Goal: Information Seeking & Learning: Compare options

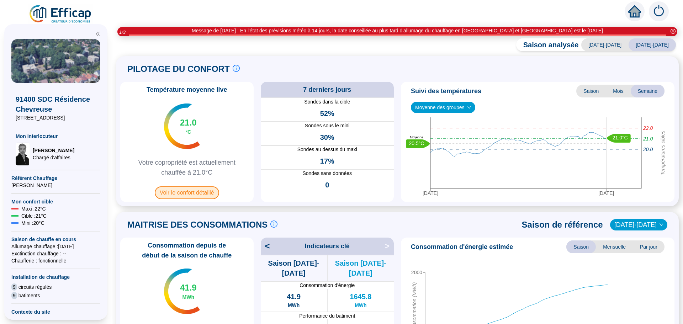
click at [209, 191] on span "Voir le confort détaillé" at bounding box center [187, 193] width 64 height 13
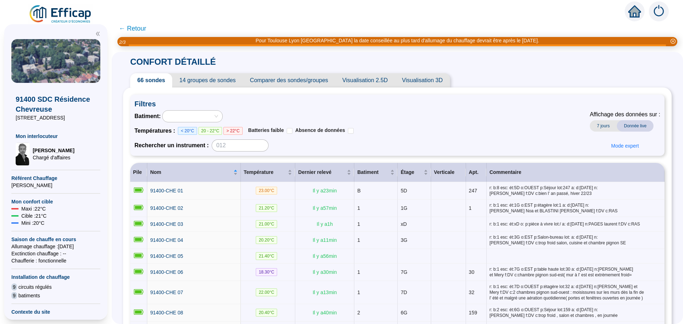
click at [315, 80] on span "Comparer des sondes/groupes" at bounding box center [289, 80] width 93 height 14
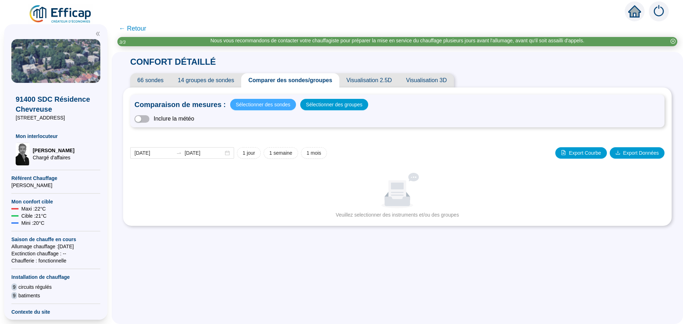
click at [264, 106] on span "Sélectionner des sondes" at bounding box center [263, 105] width 54 height 10
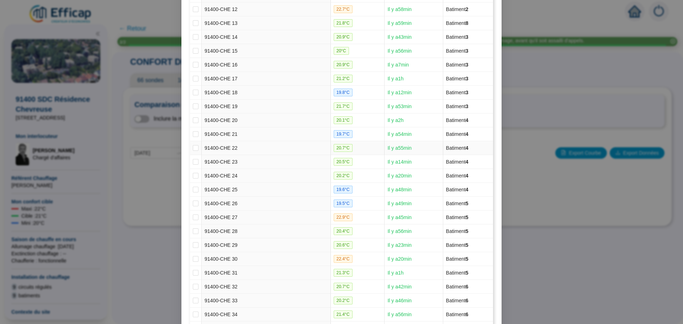
scroll to position [285, 0]
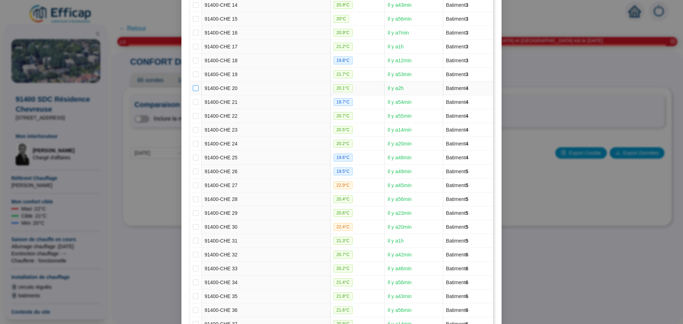
click at [196, 86] on input "checkbox" at bounding box center [196, 88] width 6 height 6
checkbox input "true"
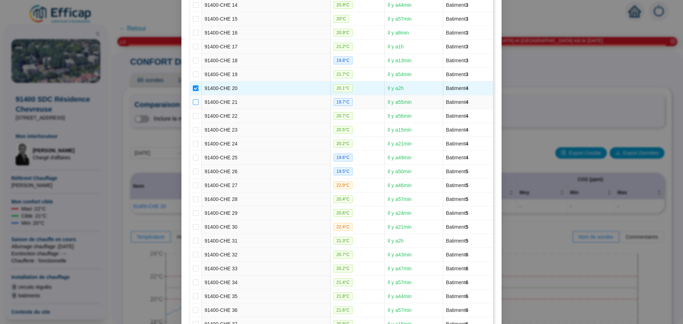
click at [194, 99] on label at bounding box center [196, 102] width 6 height 7
click at [194, 99] on input "checkbox" at bounding box center [196, 102] width 6 height 6
checkbox input "true"
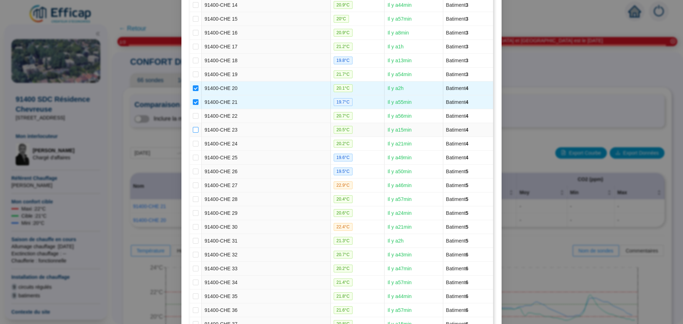
click at [195, 130] on input "checkbox" at bounding box center [196, 130] width 6 height 6
checkbox input "true"
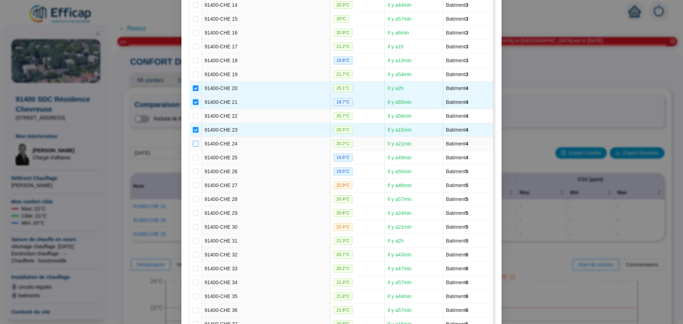
click at [195, 147] on label at bounding box center [196, 143] width 6 height 7
click at [195, 147] on input "checkbox" at bounding box center [196, 144] width 6 height 6
checkbox input "true"
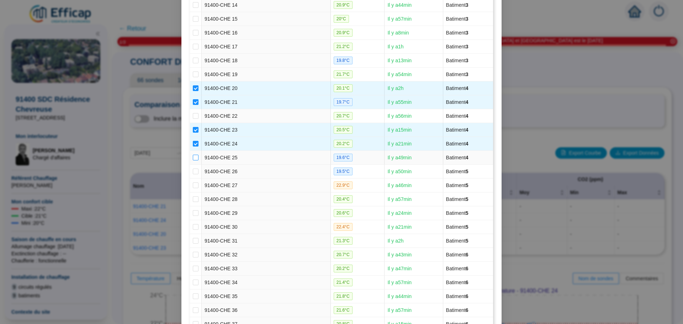
click at [194, 156] on input "checkbox" at bounding box center [196, 158] width 6 height 6
checkbox input "true"
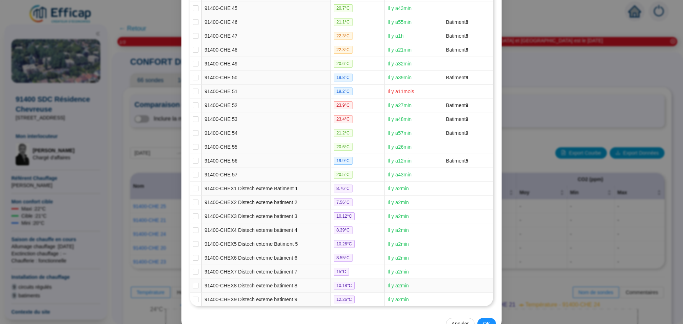
scroll to position [729, 0]
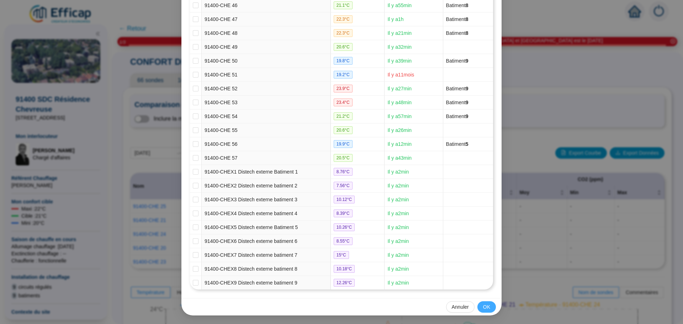
click at [484, 308] on span "OK" at bounding box center [486, 307] width 7 height 7
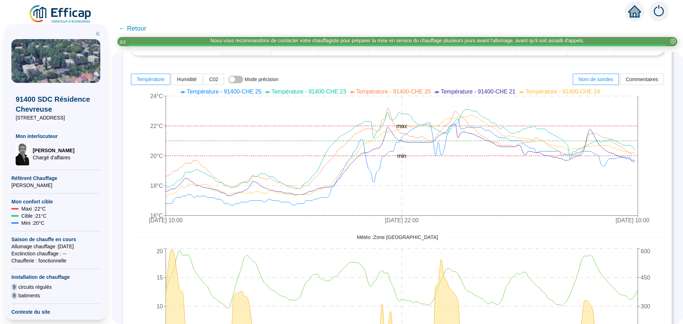
scroll to position [212, 0]
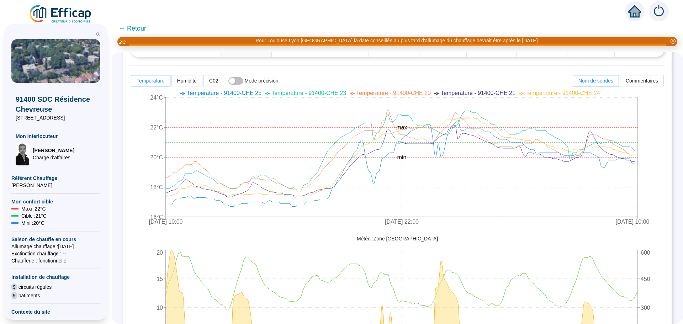
click at [136, 30] on span "← Retour" at bounding box center [132, 28] width 27 height 10
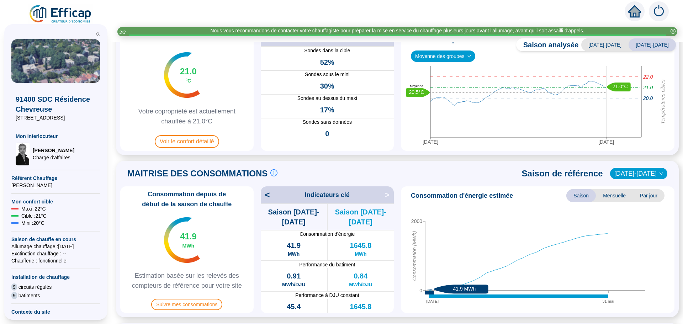
scroll to position [34, 0]
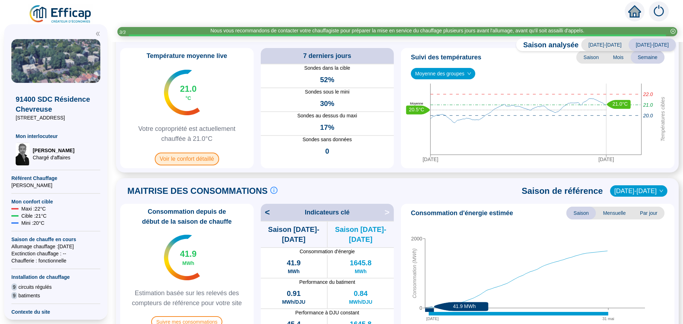
click at [196, 157] on span "Voir le confort détaillé" at bounding box center [187, 159] width 64 height 13
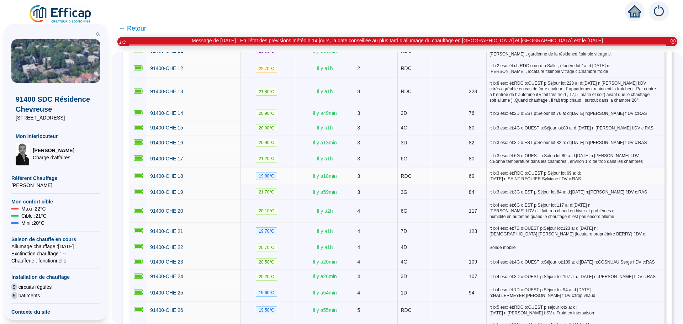
scroll to position [320, 0]
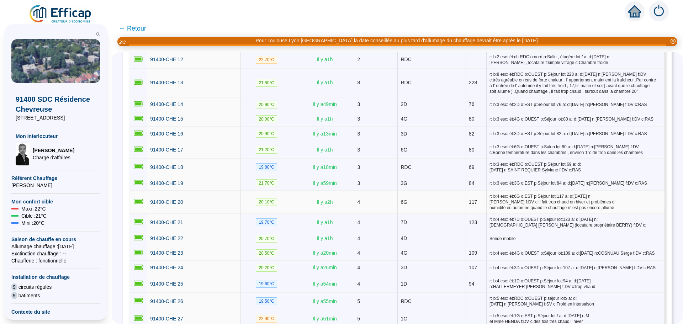
click at [217, 191] on td "91400-CHE 20" at bounding box center [194, 202] width 94 height 23
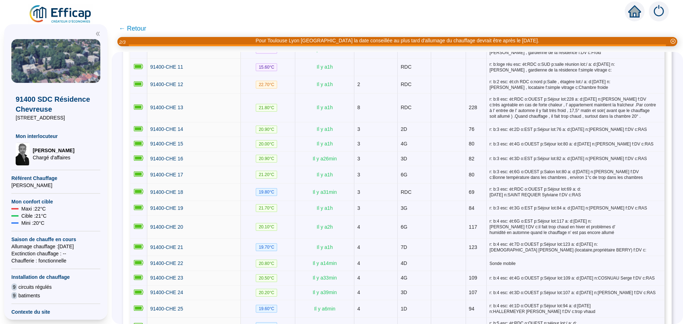
scroll to position [285, 0]
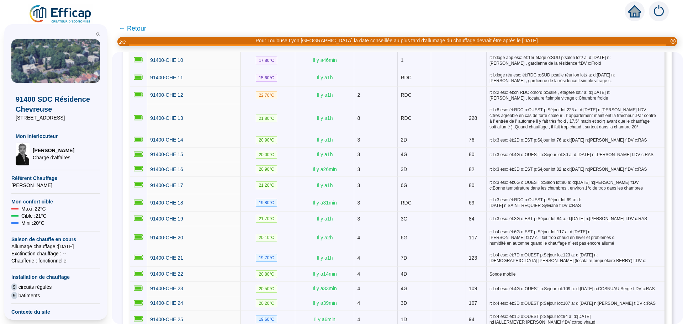
click at [146, 28] on span "← Retour" at bounding box center [132, 28] width 27 height 10
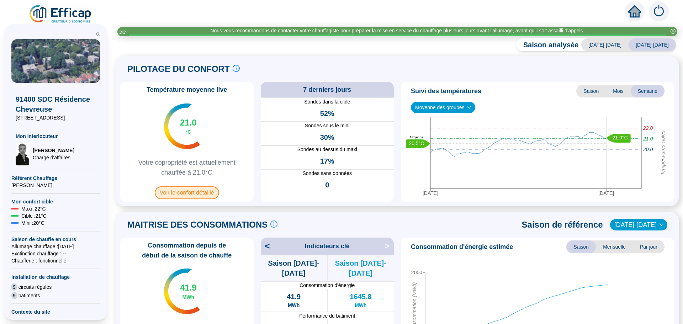
click at [183, 187] on span "Voir le confort détaillé" at bounding box center [187, 193] width 64 height 13
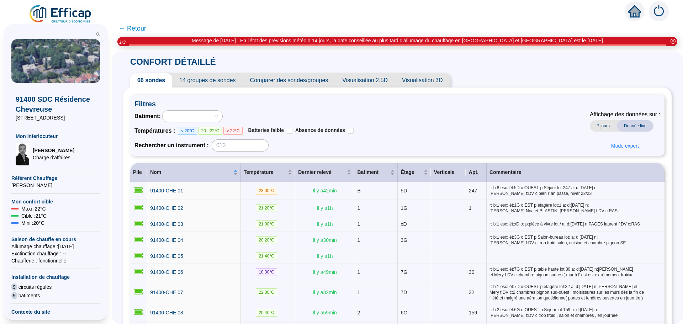
click at [302, 82] on span "Comparer des sondes/groupes" at bounding box center [289, 80] width 93 height 14
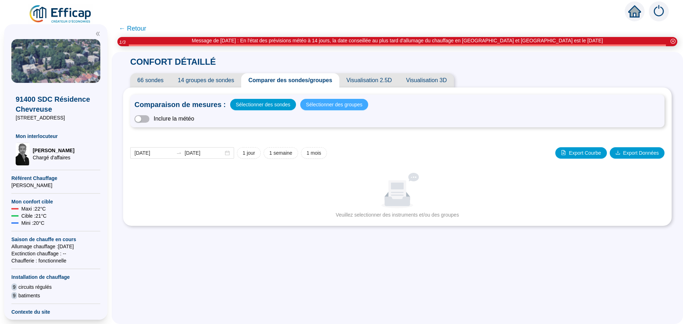
click at [318, 106] on span "Sélectionner des groupes" at bounding box center [334, 105] width 57 height 10
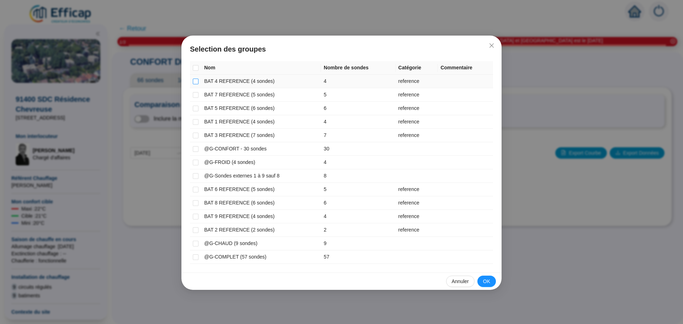
click at [194, 79] on input "checkbox" at bounding box center [196, 82] width 6 height 6
checkbox input "true"
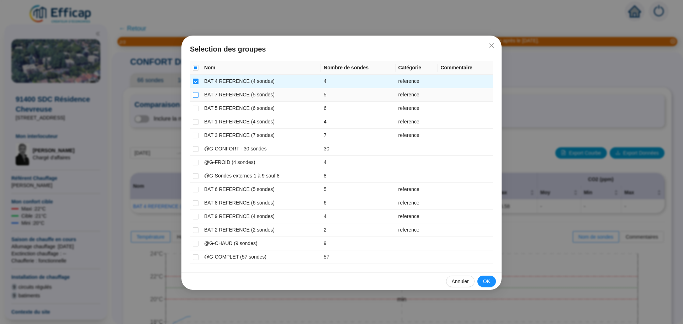
click at [194, 96] on input "checkbox" at bounding box center [196, 95] width 6 height 6
checkbox input "true"
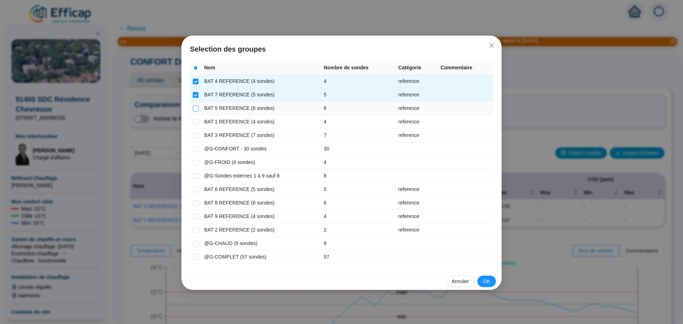
click at [197, 111] on input "checkbox" at bounding box center [196, 109] width 6 height 6
checkbox input "true"
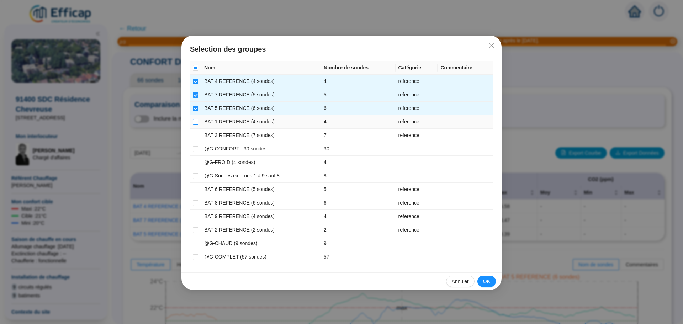
click at [196, 119] on input "checkbox" at bounding box center [196, 122] width 6 height 6
checkbox input "true"
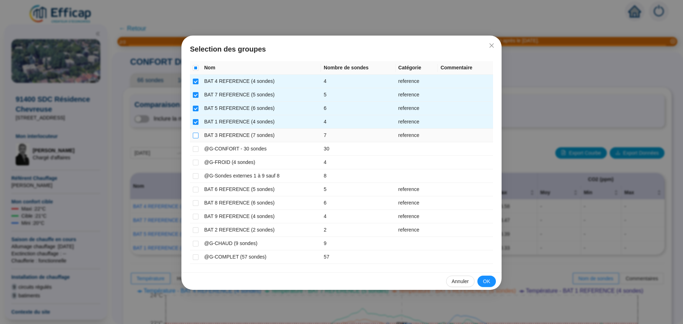
click at [195, 136] on input "checkbox" at bounding box center [196, 136] width 6 height 6
checkbox input "true"
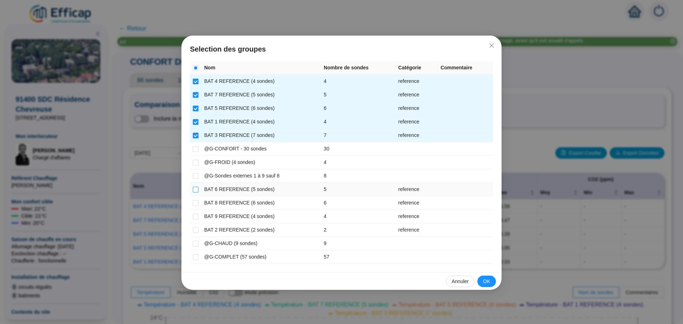
click at [195, 190] on input "checkbox" at bounding box center [196, 190] width 6 height 6
checkbox input "true"
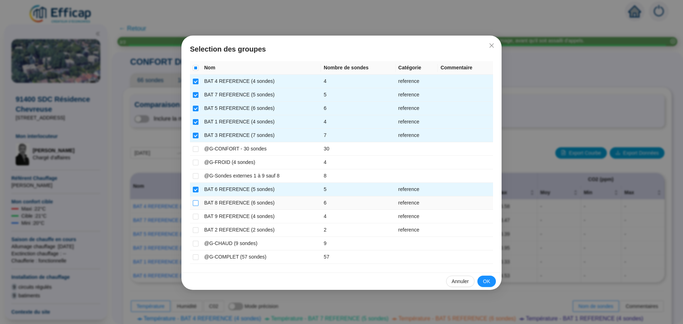
click at [196, 201] on input "checkbox" at bounding box center [196, 203] width 6 height 6
checkbox input "true"
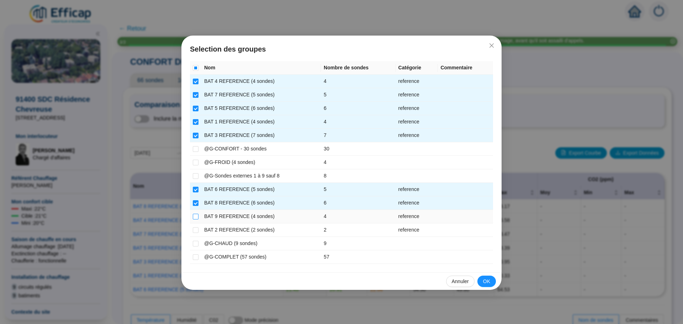
drag, startPoint x: 196, startPoint y: 215, endPoint x: 195, endPoint y: 220, distance: 5.2
click at [196, 215] on input "checkbox" at bounding box center [196, 217] width 6 height 6
checkbox input "true"
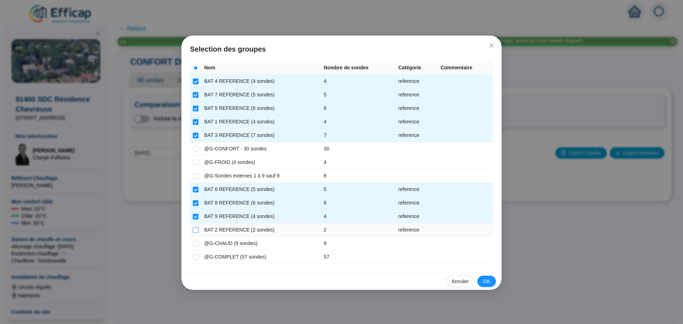
click at [194, 230] on input "checkbox" at bounding box center [196, 230] width 6 height 6
checkbox input "true"
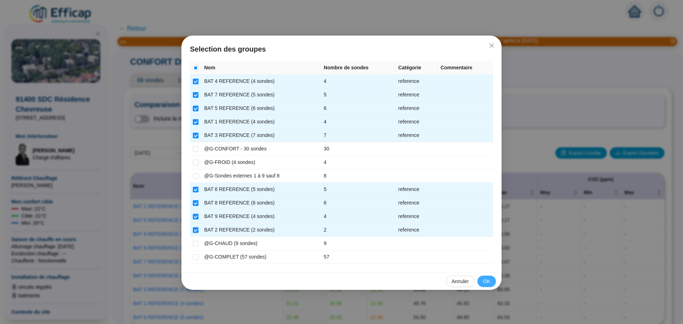
click at [492, 283] on button "OK" at bounding box center [487, 281] width 19 height 11
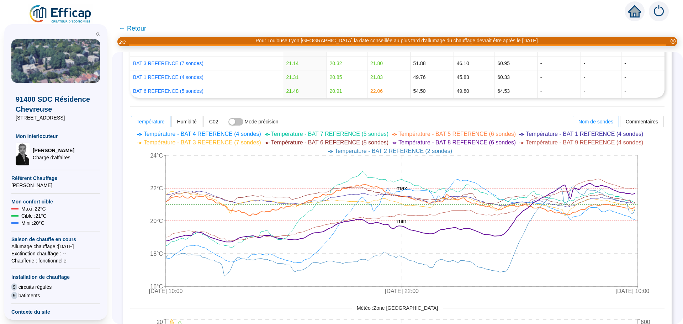
scroll to position [249, 0]
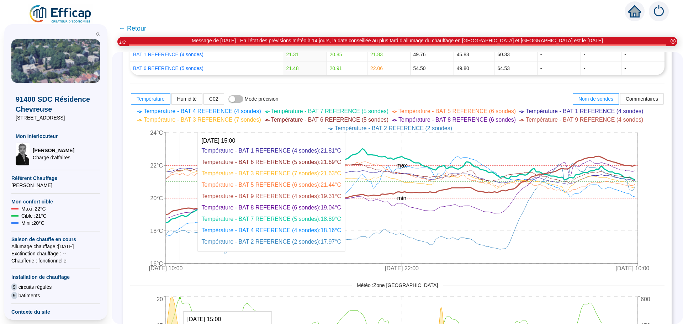
drag, startPoint x: 172, startPoint y: 179, endPoint x: 186, endPoint y: 176, distance: 14.7
click at [186, 176] on icon "[DATE] 10:00 [DATE] 22:00 [DATE] 10:00 16°C 18°C 20°C 22°C 24°C min max" at bounding box center [392, 190] width 524 height 171
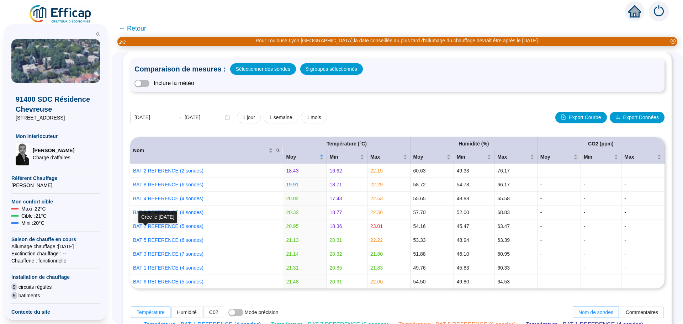
scroll to position [0, 0]
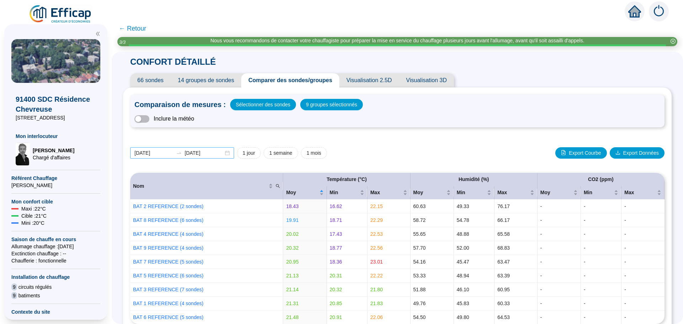
click at [229, 156] on div "[DATE] [DATE]" at bounding box center [182, 152] width 104 height 11
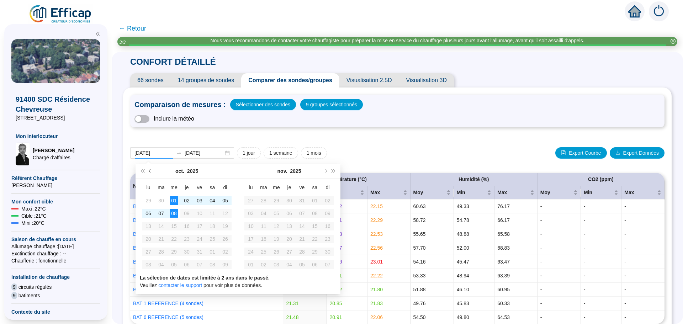
click at [152, 169] on button "Mois précédent (PageUp)" at bounding box center [150, 171] width 8 height 14
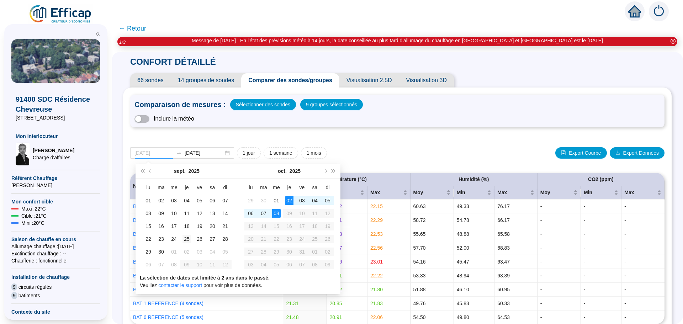
type input "[DATE]"
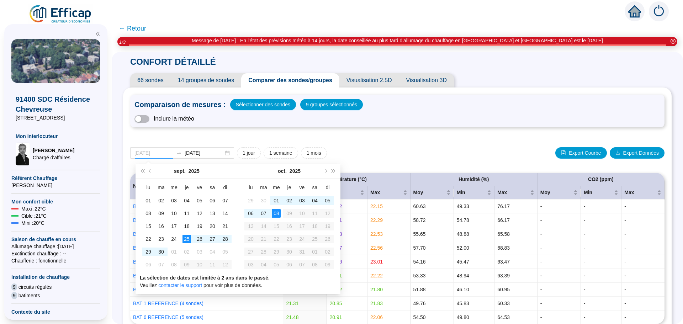
click at [186, 241] on div "25" at bounding box center [187, 239] width 9 height 9
type input "[DATE]"
click at [279, 211] on div "08" at bounding box center [276, 213] width 9 height 9
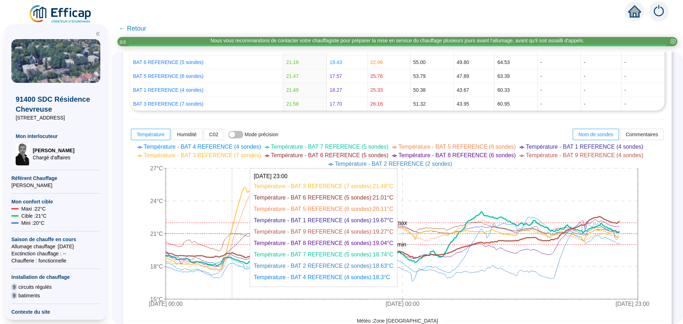
scroll to position [249, 0]
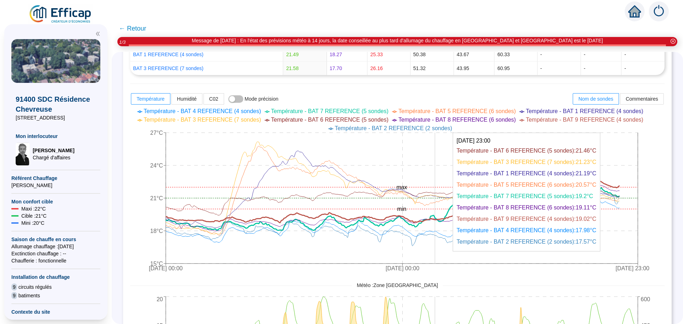
click at [441, 242] on icon "[DATE] 00:00 [DATE] 00:00 [DATE] 23:00 15°C 18°C 21°C 24°C 27°C min max" at bounding box center [392, 190] width 524 height 171
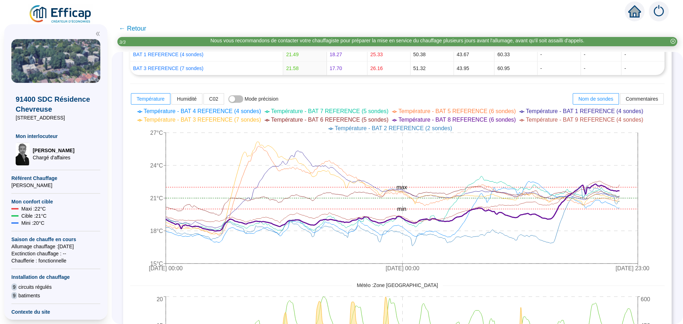
click at [662, 227] on div "Comparaison de mesures : Sélectionner des sondes 9 groupes sélectionnés Inclure…" at bounding box center [397, 141] width 549 height 606
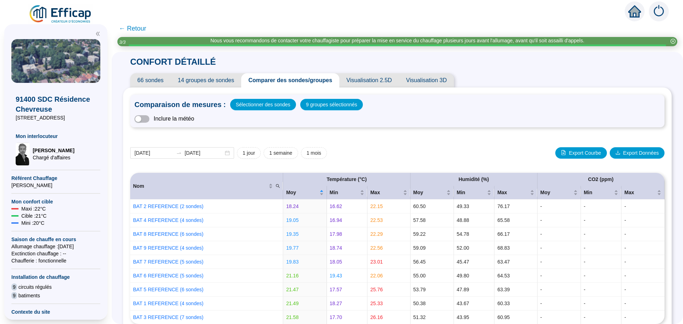
scroll to position [249, 0]
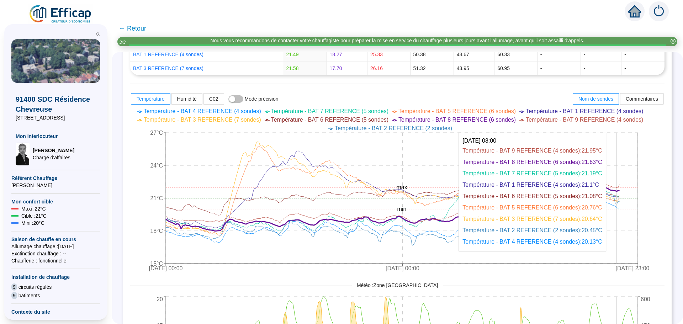
click at [623, 207] on icon "[DATE] 00:00 [DATE] 00:00 [DATE] 23:00 15°C 18°C 21°C 24°C 27°C min max" at bounding box center [392, 190] width 524 height 171
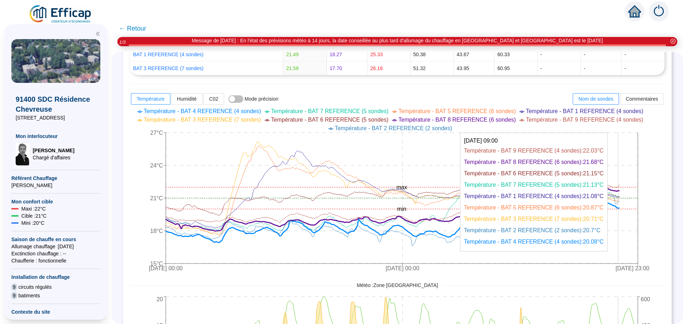
click at [620, 208] on icon at bounding box center [393, 212] width 454 height 61
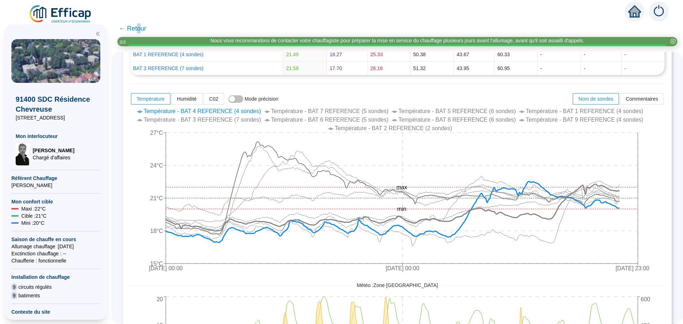
click at [142, 30] on span "← Retour" at bounding box center [132, 28] width 27 height 10
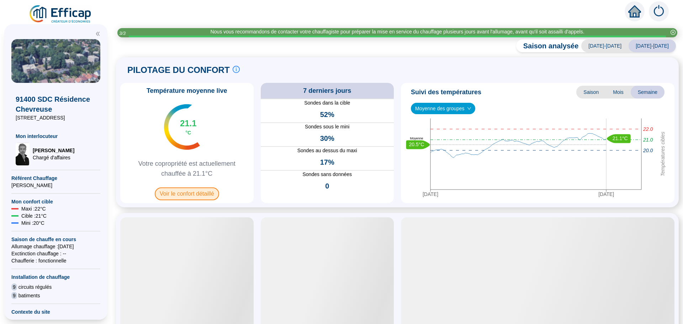
click at [195, 194] on span "Voir le confort détaillé" at bounding box center [187, 194] width 64 height 13
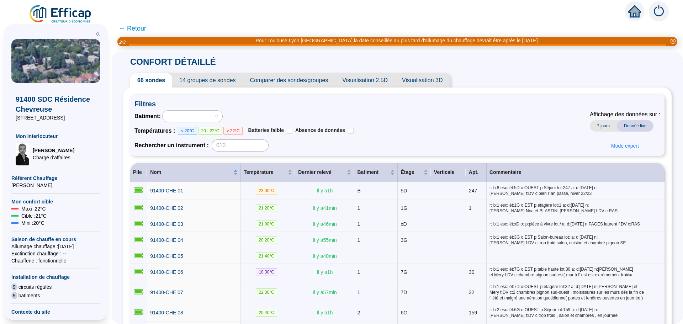
click at [285, 83] on span "Comparer des sondes/groupes" at bounding box center [289, 80] width 93 height 14
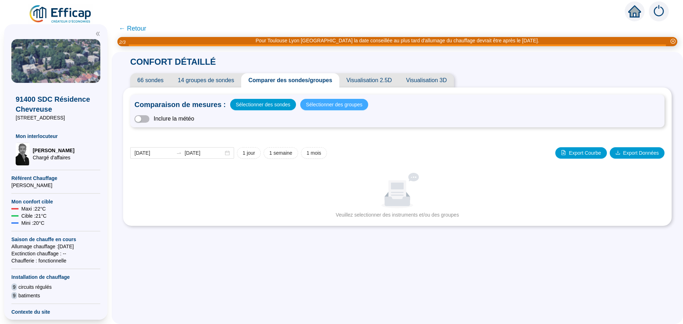
click at [326, 106] on span "Sélectionner des groupes" at bounding box center [334, 105] width 57 height 10
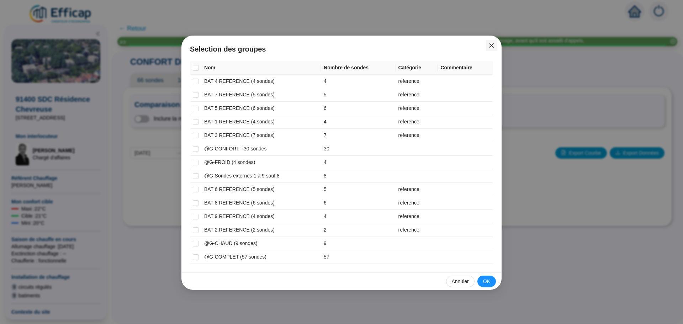
click at [493, 46] on icon "close" at bounding box center [492, 45] width 4 height 4
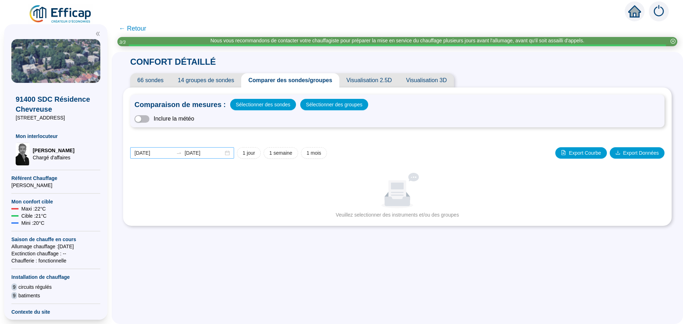
click at [230, 154] on div "[DATE] [DATE]" at bounding box center [182, 152] width 104 height 11
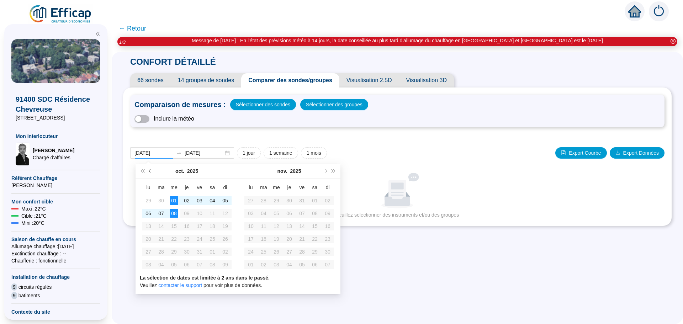
click at [150, 169] on span "Mois précédent (PageUp)" at bounding box center [151, 171] width 4 height 4
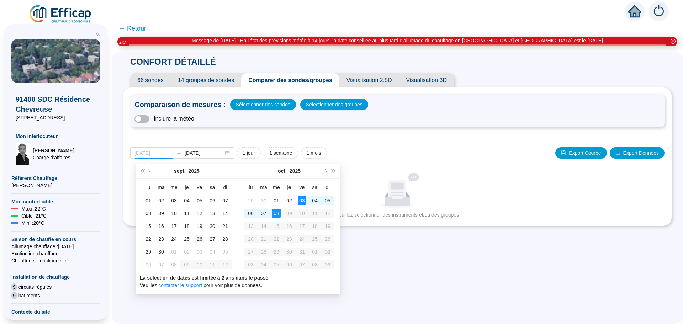
type input "[DATE]"
click at [199, 238] on div "26" at bounding box center [199, 239] width 9 height 9
type input "[DATE]"
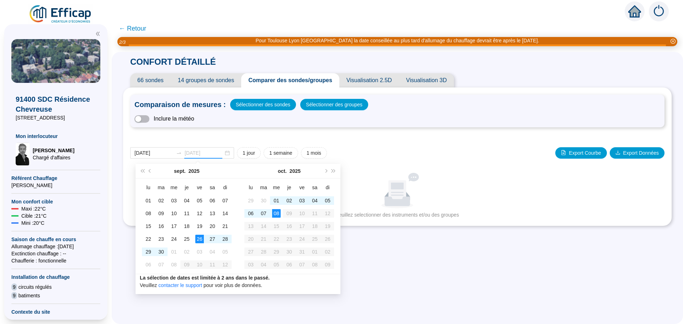
click at [276, 211] on div "08" at bounding box center [276, 213] width 9 height 9
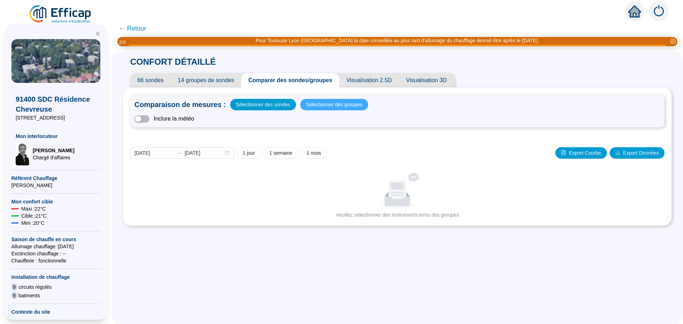
click at [338, 106] on span "Sélectionner des groupes" at bounding box center [334, 105] width 57 height 10
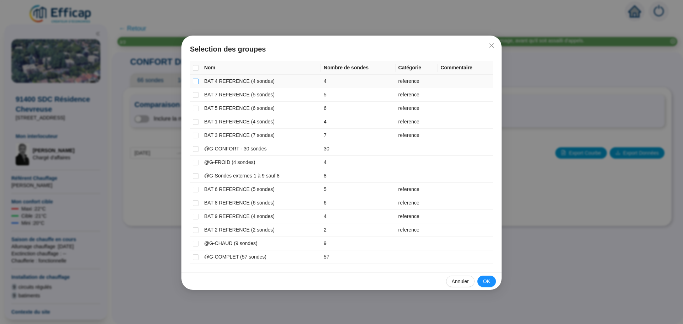
click at [196, 80] on input "checkbox" at bounding box center [196, 82] width 6 height 6
checkbox input "true"
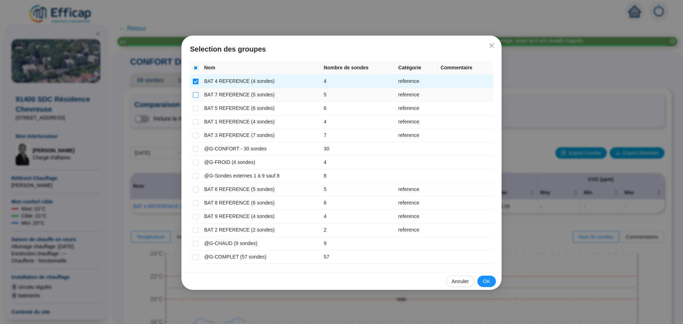
click at [196, 96] on input "checkbox" at bounding box center [196, 95] width 6 height 6
checkbox input "true"
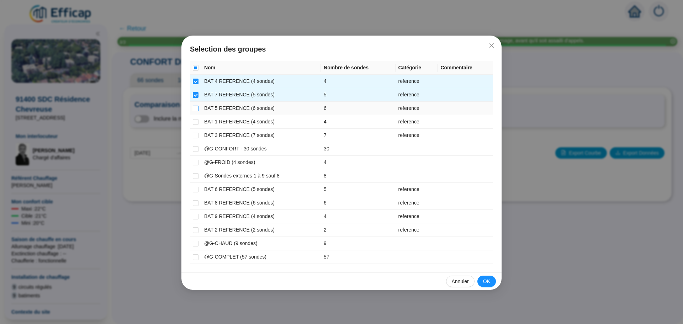
click at [195, 108] on input "checkbox" at bounding box center [196, 109] width 6 height 6
checkbox input "true"
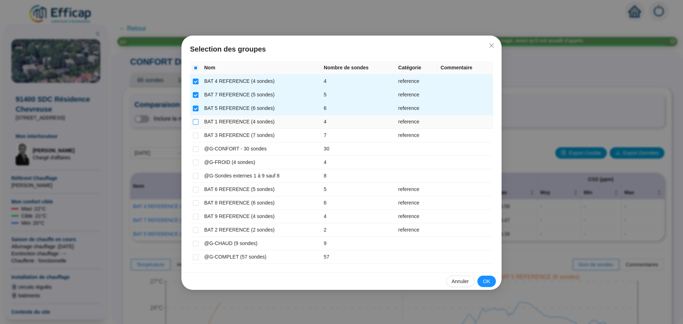
click at [196, 120] on input "checkbox" at bounding box center [196, 122] width 6 height 6
checkbox input "true"
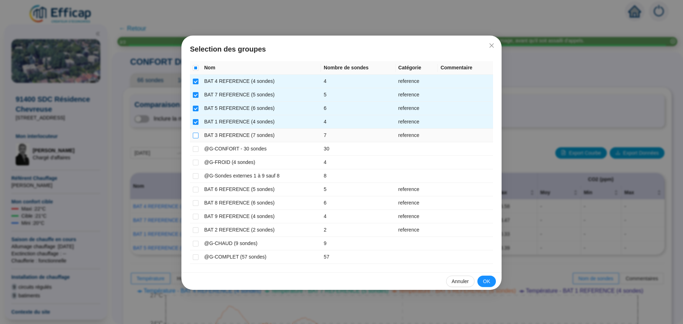
click at [195, 133] on input "checkbox" at bounding box center [196, 136] width 6 height 6
checkbox input "true"
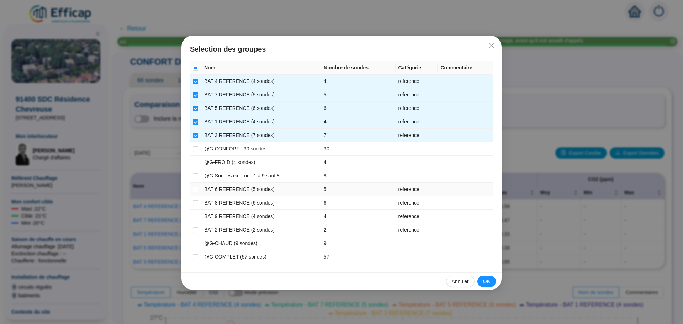
click at [198, 190] on input "checkbox" at bounding box center [196, 190] width 6 height 6
checkbox input "true"
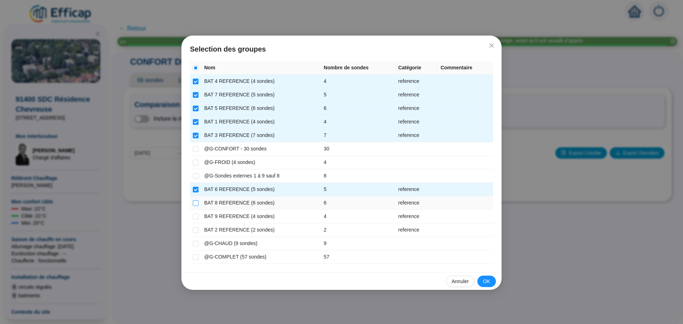
click at [198, 203] on input "checkbox" at bounding box center [196, 203] width 6 height 6
checkbox input "true"
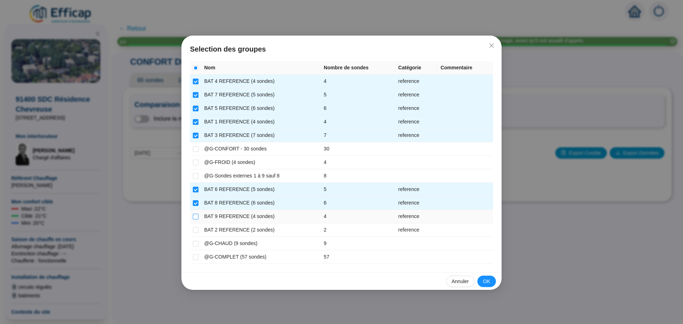
click at [196, 215] on input "checkbox" at bounding box center [196, 217] width 6 height 6
checkbox input "true"
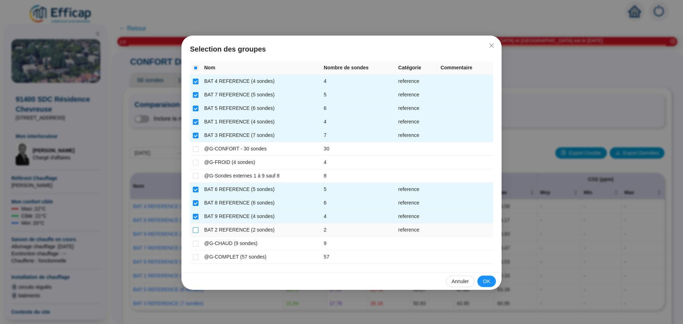
click at [196, 232] on input "checkbox" at bounding box center [196, 230] width 6 height 6
checkbox input "true"
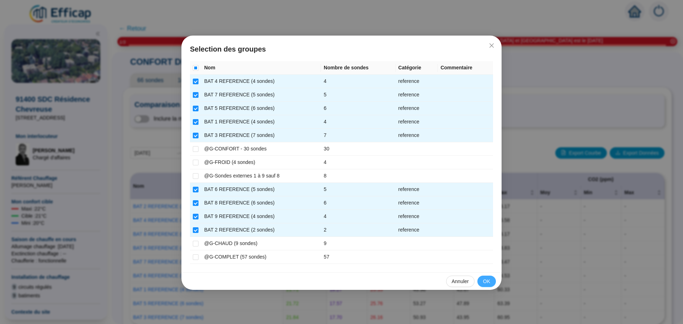
click at [487, 280] on span "OK" at bounding box center [486, 281] width 7 height 7
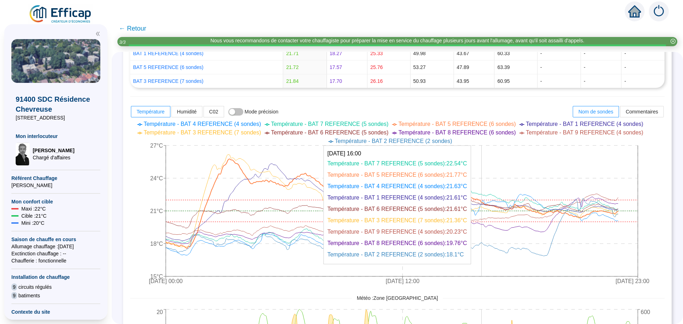
scroll to position [249, 0]
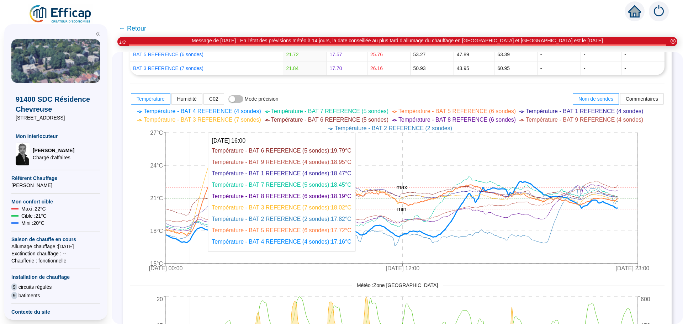
click at [195, 240] on icon "26 sept. 2025 00:00 2 oct. 2025 12:00 8 oct. 2025 23:00 15°C 18°C 21°C 24°C 27°…" at bounding box center [392, 190] width 524 height 171
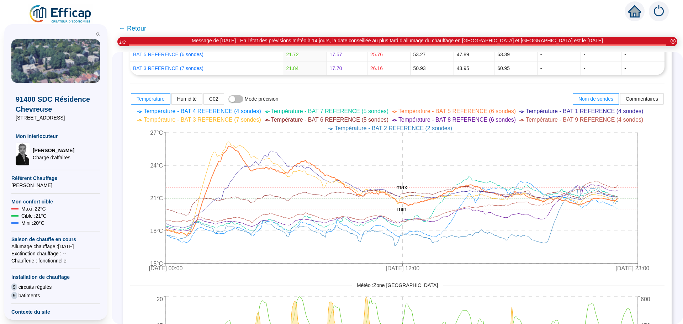
click at [163, 241] on icon "26 sept. 2025 00:00 2 oct. 2025 12:00 8 oct. 2025 23:00 15°C 18°C 21°C 24°C 27°…" at bounding box center [392, 190] width 524 height 171
